Goal: Task Accomplishment & Management: Manage account settings

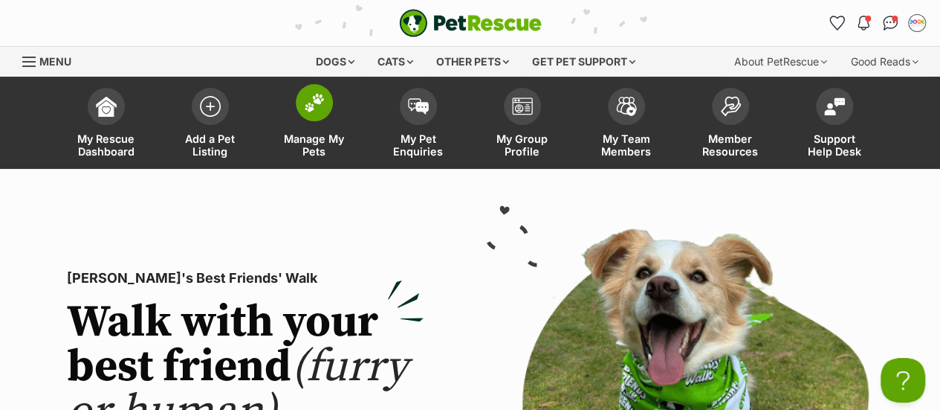
click at [306, 105] on img at bounding box center [314, 102] width 21 height 19
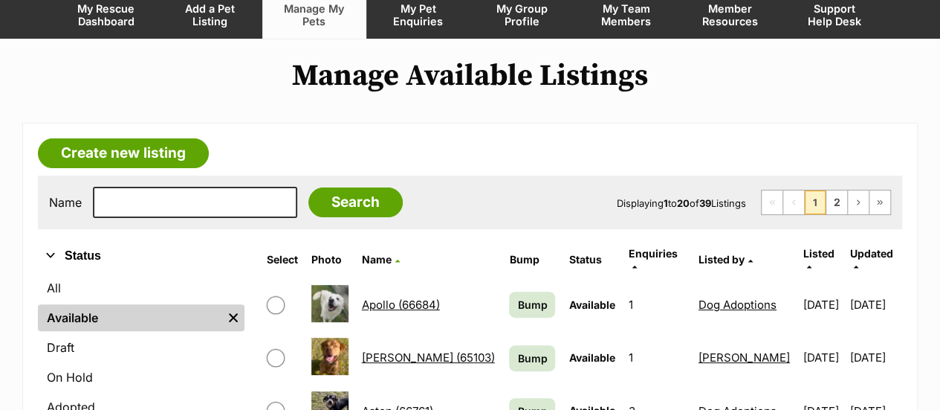
scroll to position [131, 0]
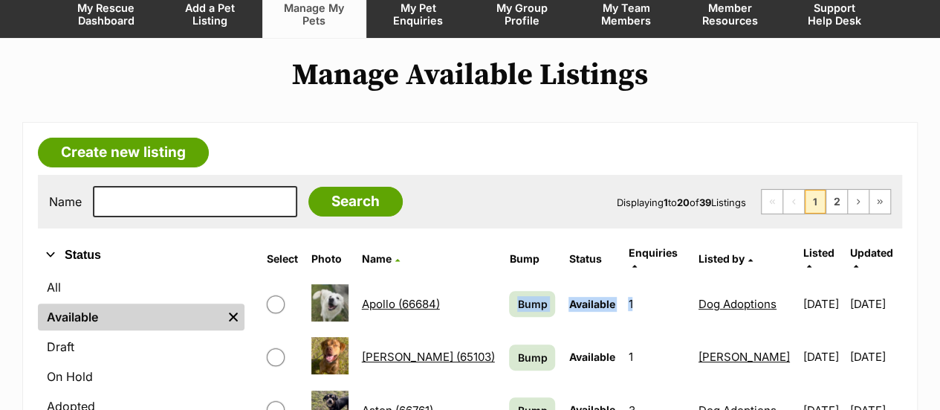
drag, startPoint x: 0, startPoint y: 0, endPoint x: 676, endPoint y: 271, distance: 728.7
click at [676, 278] on tr "Apollo (66684) Bump Available 1 Dog Adoptions [DATE] [DATE]" at bounding box center [581, 303] width 640 height 51
click at [534, 227] on div "Name Search Displaying 1 to 20 of 39 Listings First Page Previous Page 1 2 Next…" at bounding box center [470, 202] width 864 height 54
click at [520, 296] on span "Bump" at bounding box center [532, 304] width 30 height 16
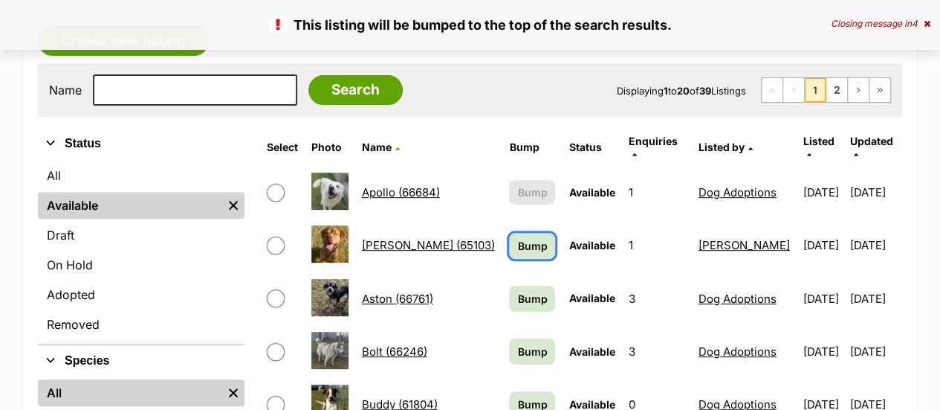
click at [526, 239] on span "Bump" at bounding box center [532, 246] width 30 height 16
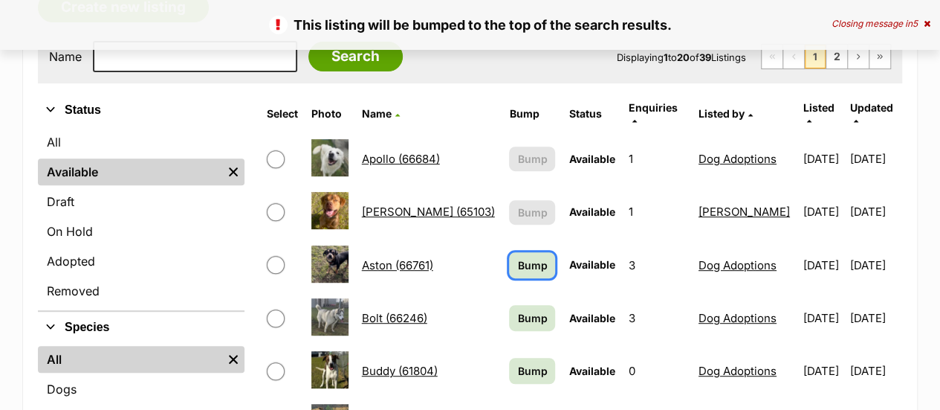
click at [517, 257] on span "Bump" at bounding box center [532, 265] width 30 height 16
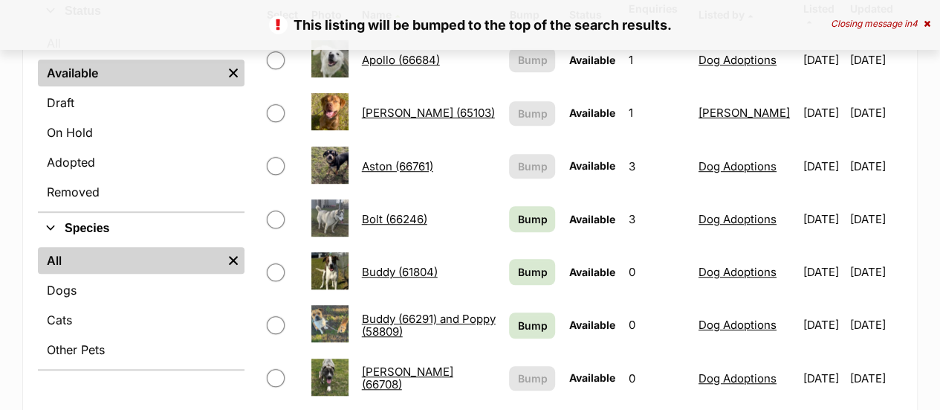
scroll to position [385, 0]
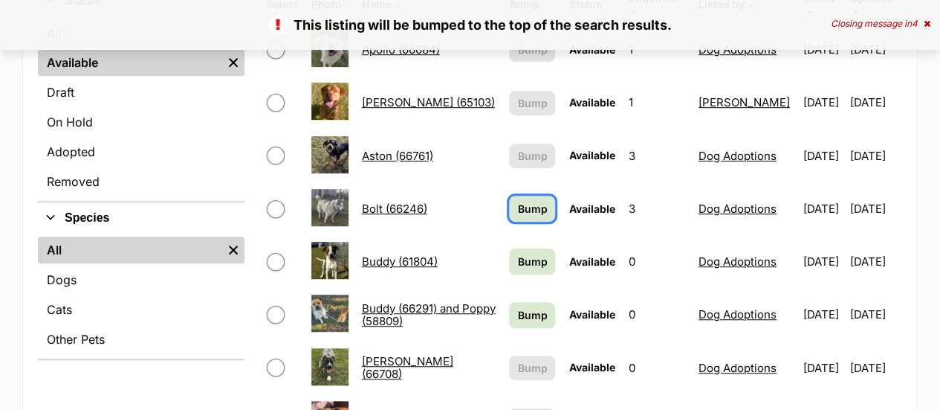
click at [509, 195] on link "Bump" at bounding box center [532, 208] width 46 height 26
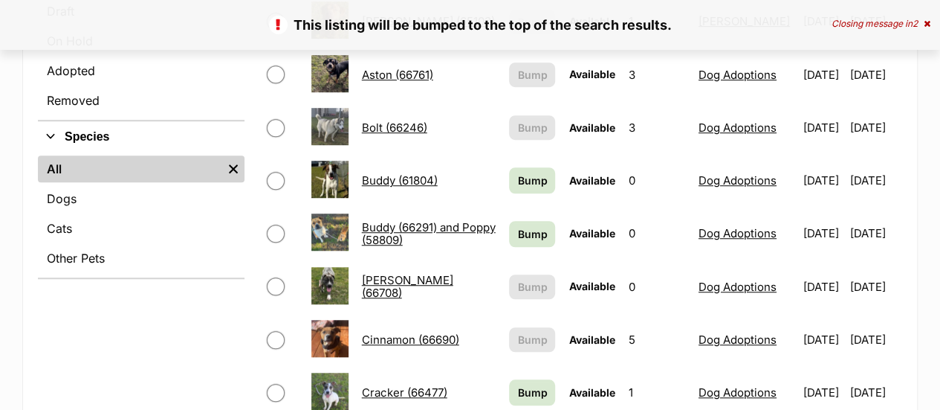
scroll to position [471, 0]
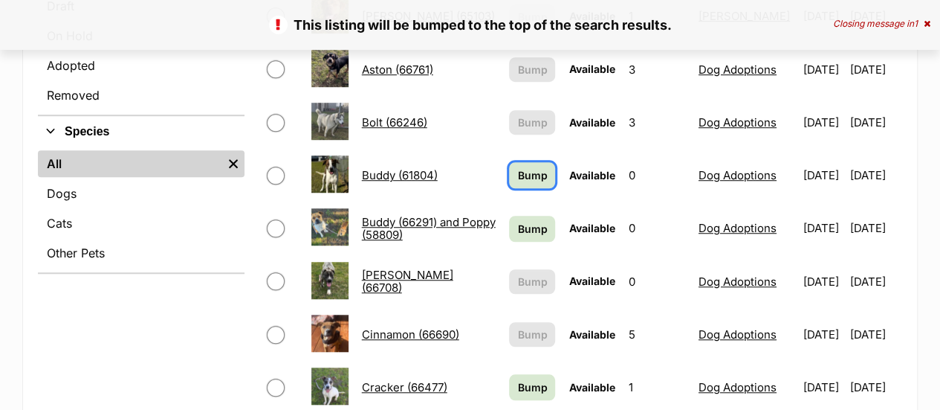
click at [517, 167] on span "Bump" at bounding box center [532, 175] width 30 height 16
